Goal: Find specific page/section: Find specific page/section

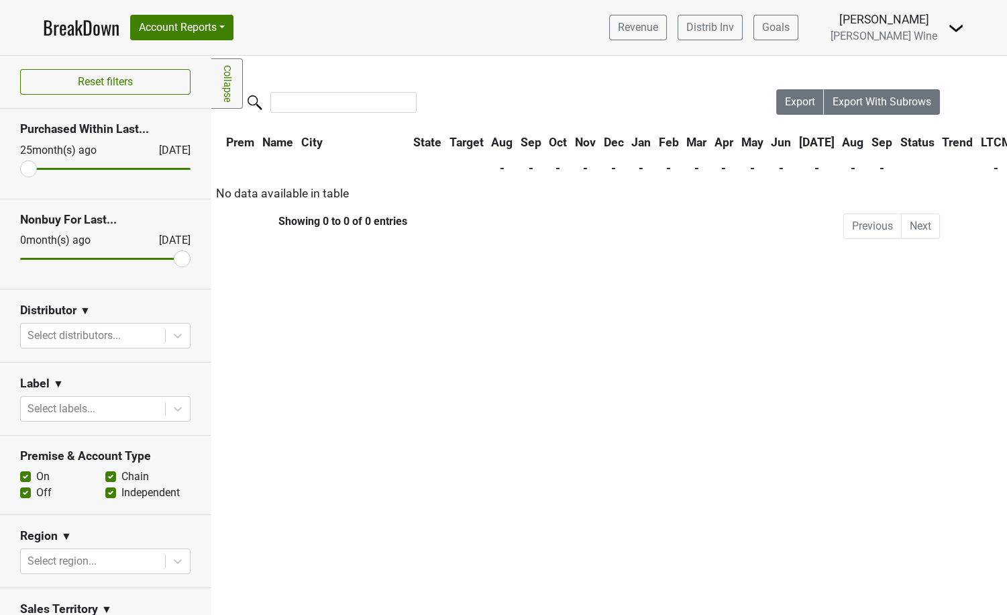
click at [956, 29] on img at bounding box center [956, 28] width 16 height 16
click at [75, 30] on link "BreakDown" at bounding box center [81, 27] width 77 height 28
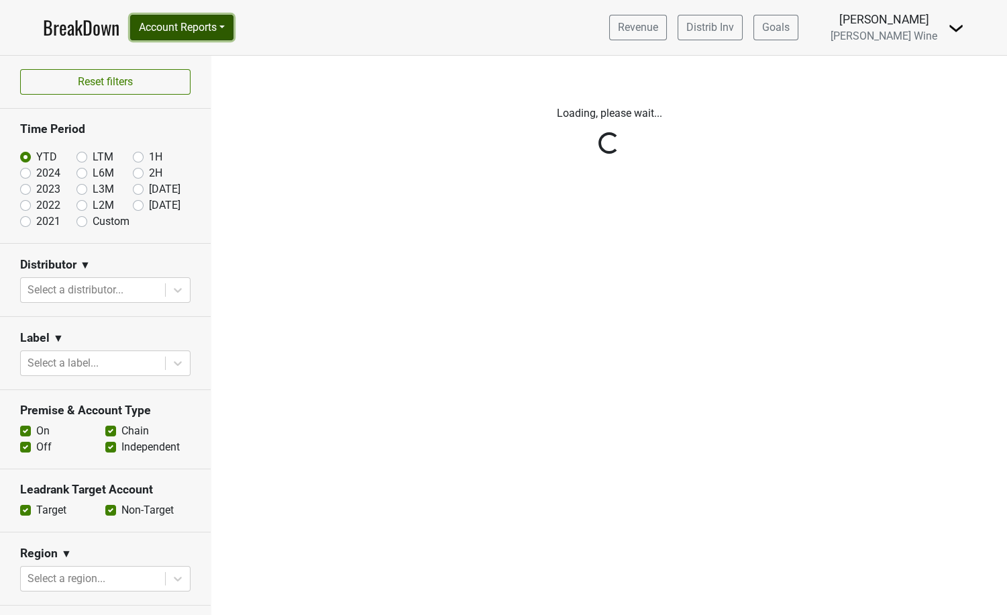
click at [183, 28] on button "Account Reports" at bounding box center [181, 28] width 103 height 26
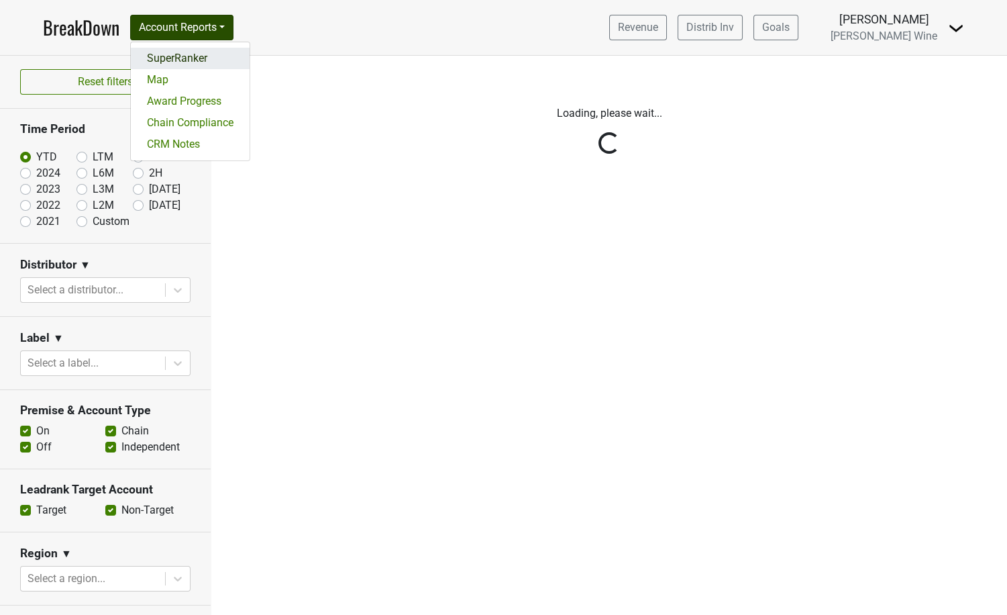
click at [183, 62] on link "SuperRanker" at bounding box center [190, 58] width 119 height 21
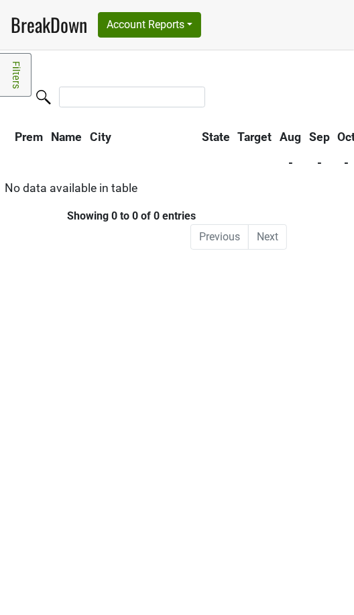
click at [211, 331] on div "Filters Collapse Loading, please wait... Please wait, your file is being downlo…" at bounding box center [177, 332] width 354 height 564
